Goal: Find contact information: Find contact information

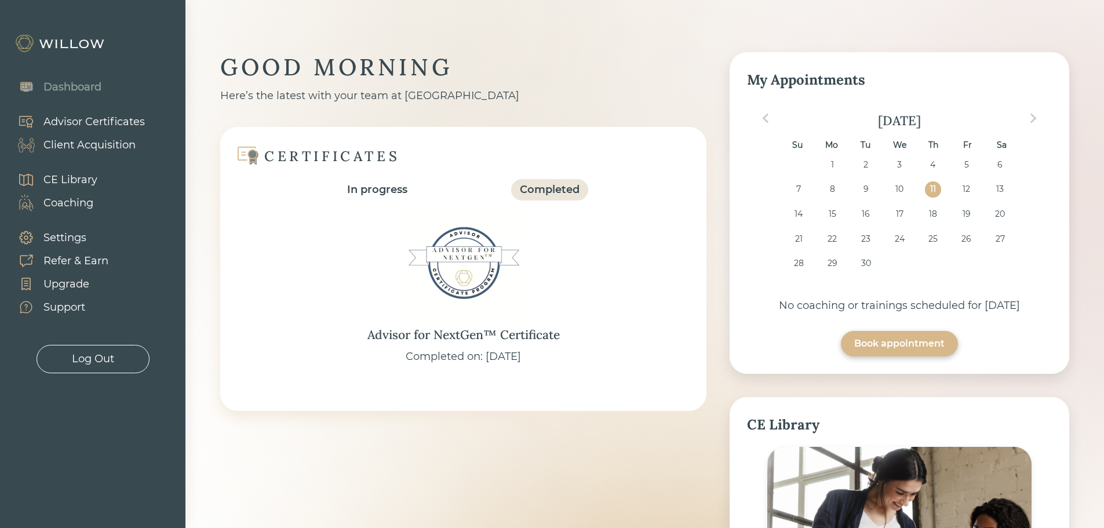
click at [79, 145] on div "Client Acquisition" at bounding box center [89, 145] width 92 height 16
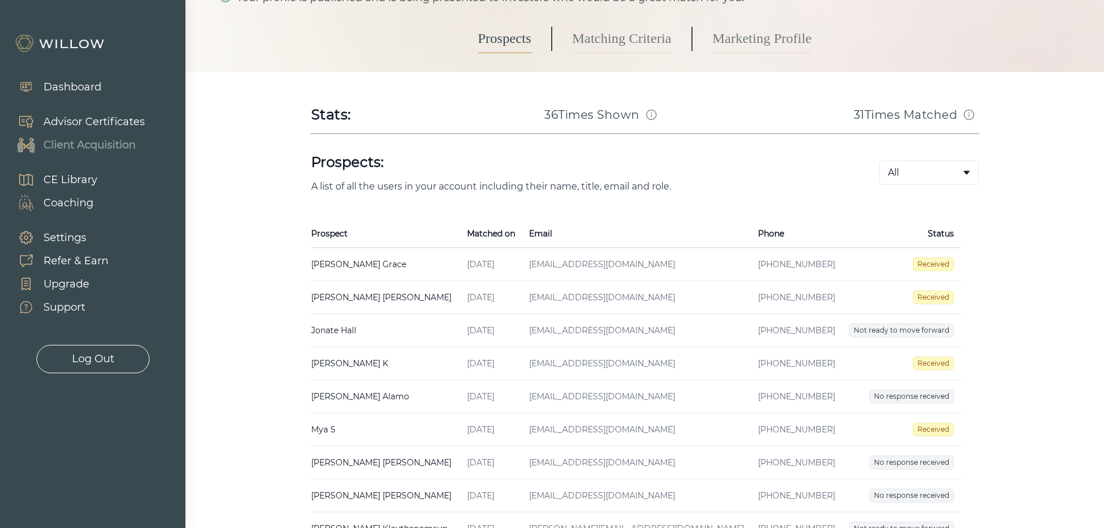
scroll to position [116, 0]
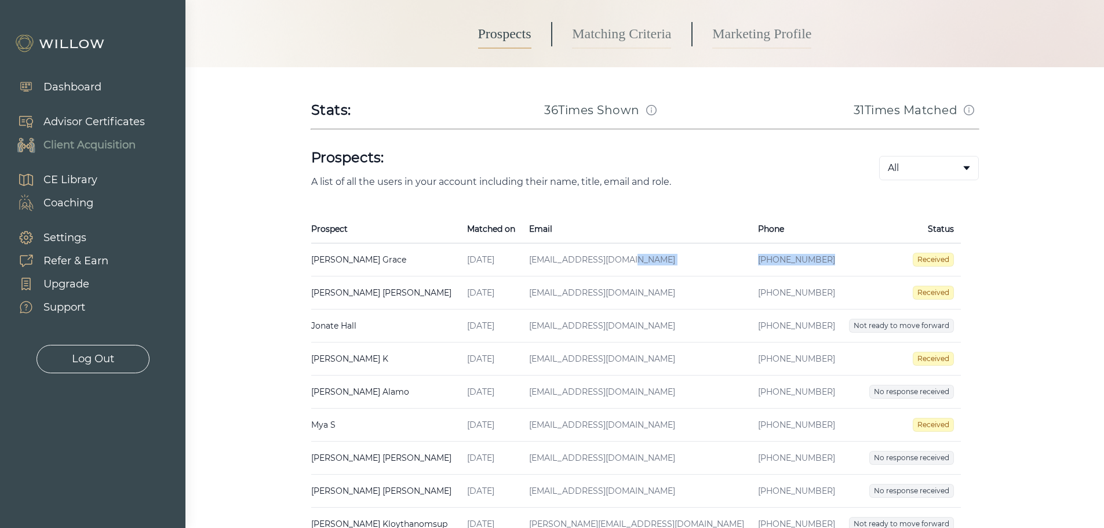
drag, startPoint x: 781, startPoint y: 258, endPoint x: 700, endPoint y: 260, distance: 80.6
click at [700, 260] on tr "[PERSON_NAME] Created on [DATE] Email [EMAIL_ADDRESS][DOMAIN_NAME] Phone [PHONE…" at bounding box center [636, 259] width 650 height 33
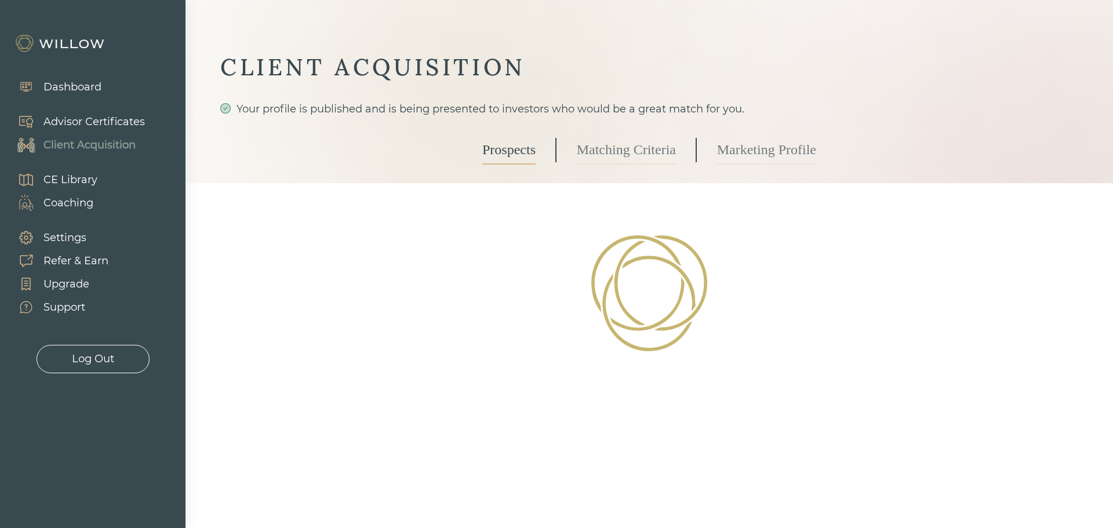
select select "3"
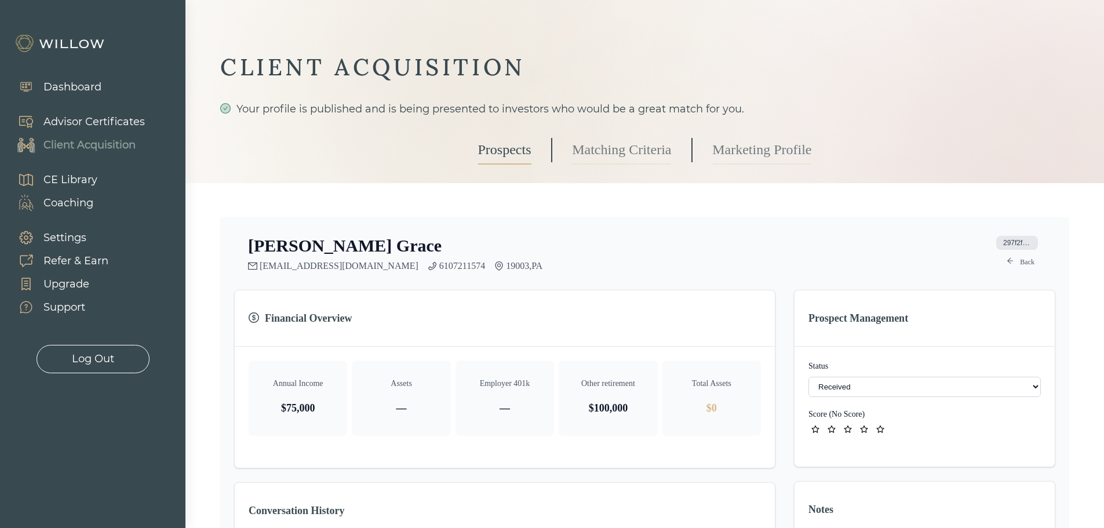
click at [439, 266] on link "6107211574" at bounding box center [462, 266] width 46 height 10
drag, startPoint x: 416, startPoint y: 265, endPoint x: 370, endPoint y: 269, distance: 46.5
click at [370, 269] on div "[EMAIL_ADDRESS][DOMAIN_NAME] 6107211574 19003 , [GEOGRAPHIC_DATA]" at bounding box center [395, 266] width 294 height 10
copy link "6107211574"
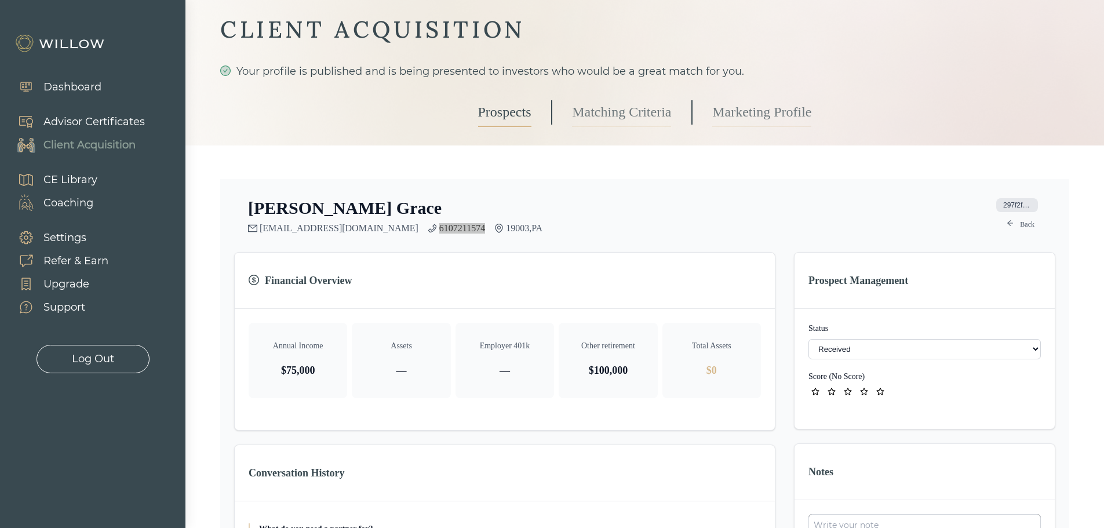
scroll to position [58, 0]
